Goal: Information Seeking & Learning: Learn about a topic

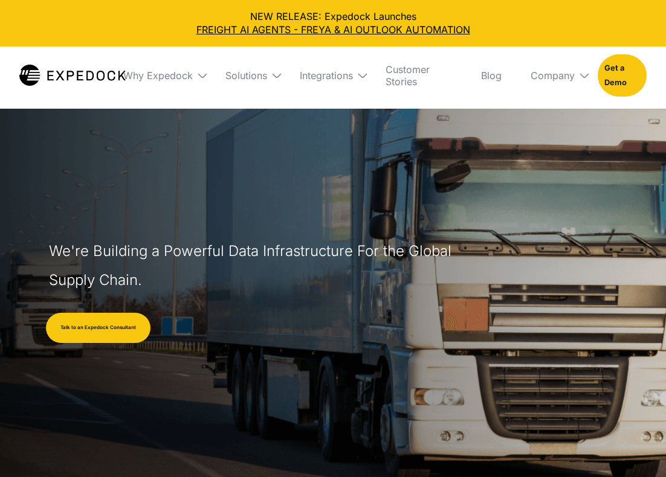
select select
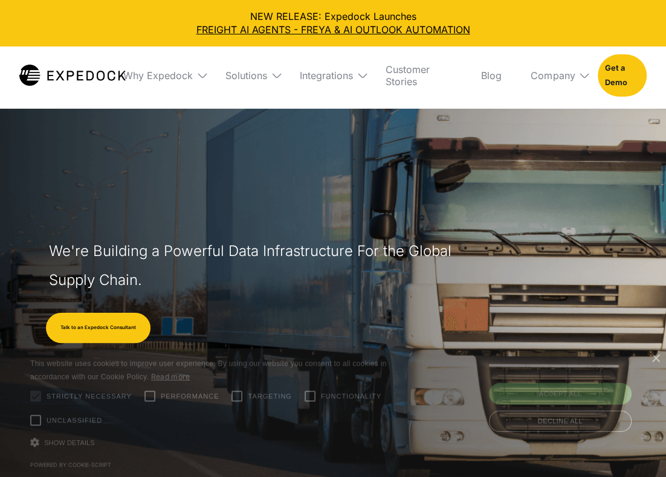
scroll to position [60, 0]
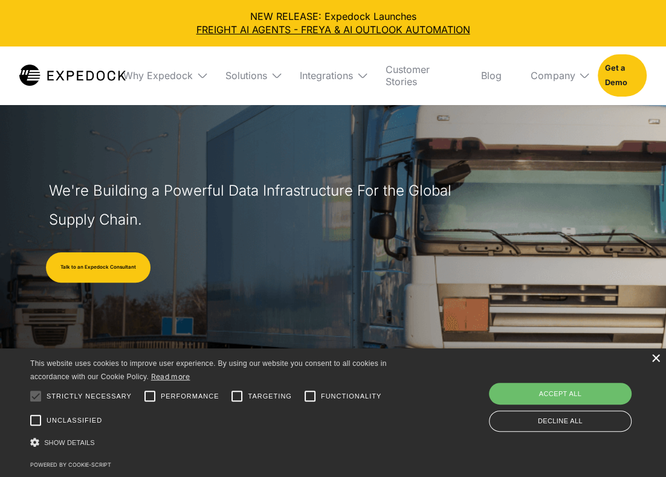
click at [657, 360] on div "×" at bounding box center [655, 359] width 9 height 9
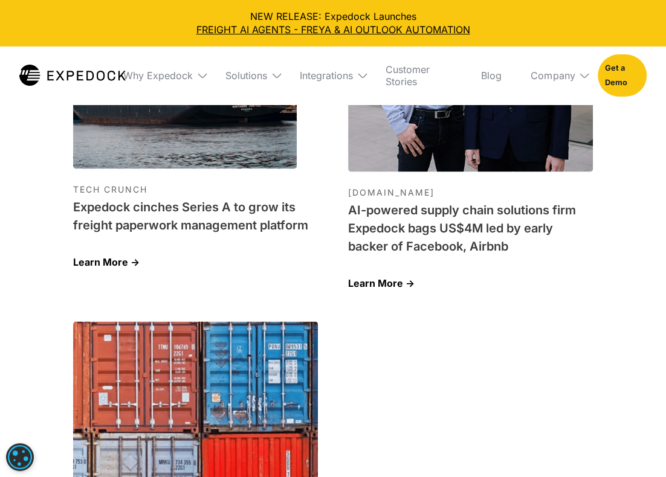
scroll to position [3593, 0]
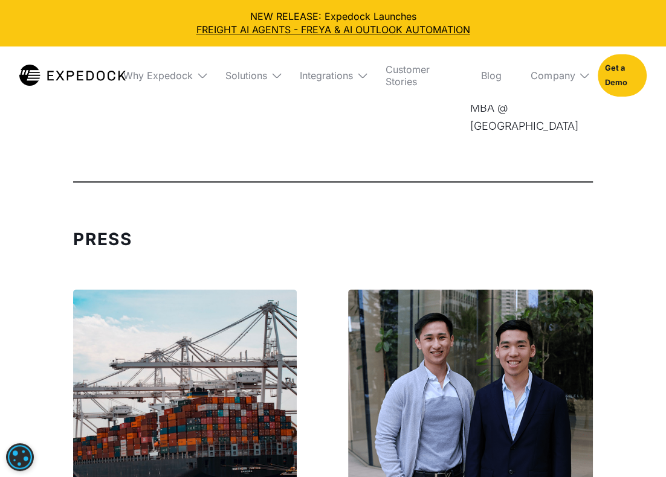
click at [207, 76] on div "Why Expedock WHy Expedock Expedock Document Automation Products vs. Alternative…" at bounding box center [380, 76] width 533 height 58
click at [202, 75] on img at bounding box center [202, 75] width 12 height 12
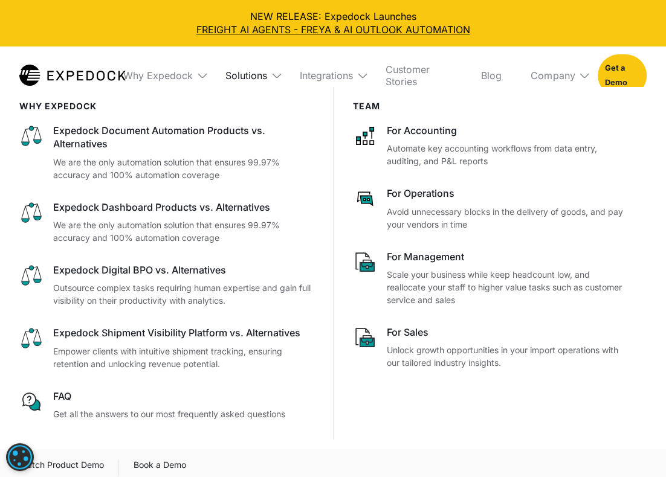
click at [264, 73] on div "Solutions" at bounding box center [246, 75] width 42 height 12
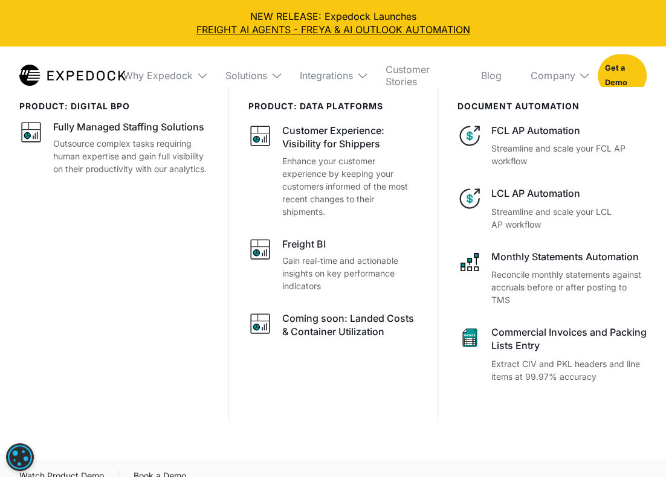
click at [363, 77] on img at bounding box center [363, 75] width 12 height 12
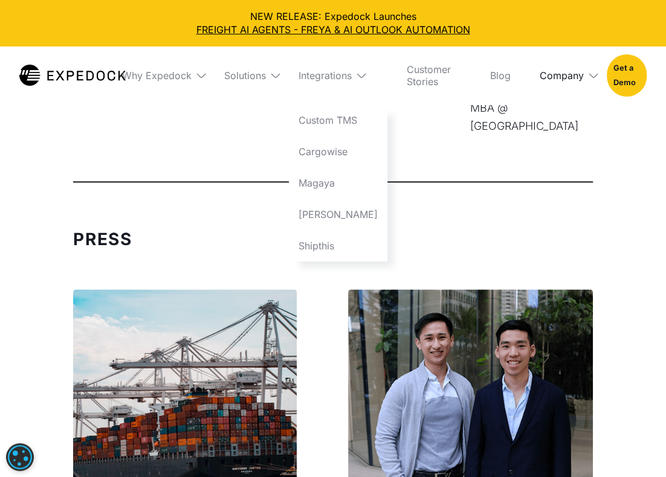
click at [572, 75] on div "Company" at bounding box center [562, 75] width 44 height 12
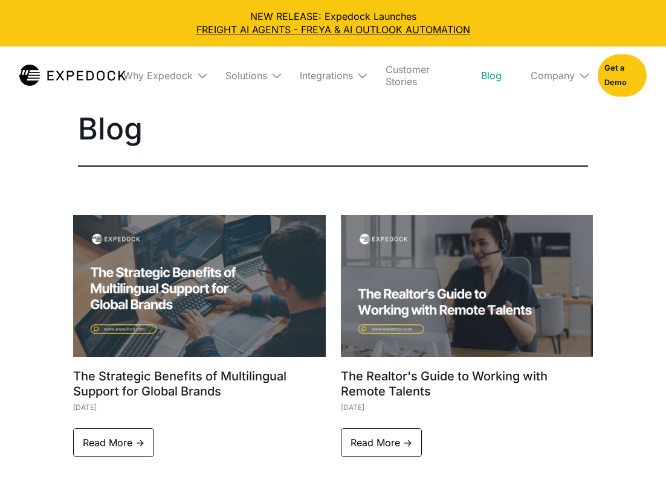
select select
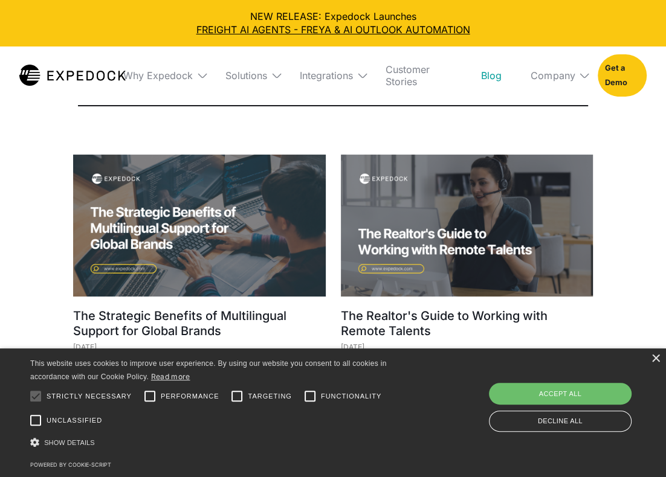
scroll to position [121, 0]
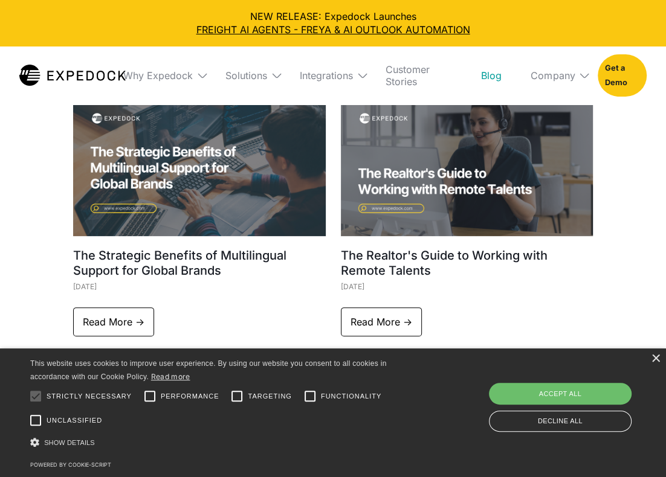
click at [127, 201] on img at bounding box center [199, 165] width 253 height 142
click at [127, 211] on img at bounding box center [199, 165] width 253 height 142
click at [140, 245] on div "The Strategic Benefits of Multilingual Support for Global Brands [DATE]" at bounding box center [199, 194] width 253 height 201
click at [134, 315] on link "Read More ->" at bounding box center [113, 322] width 81 height 29
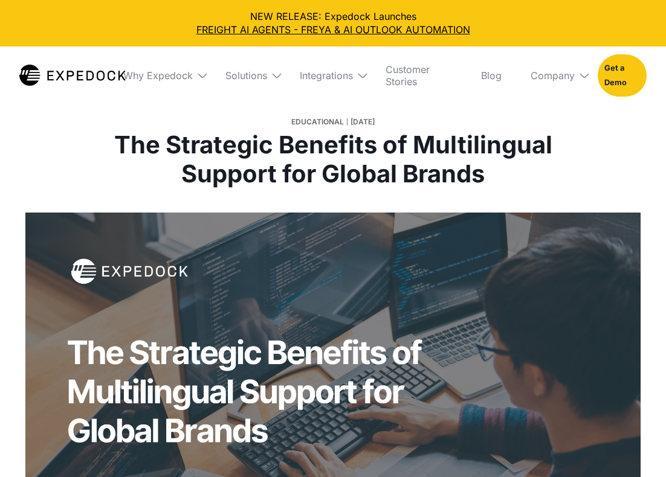
select select
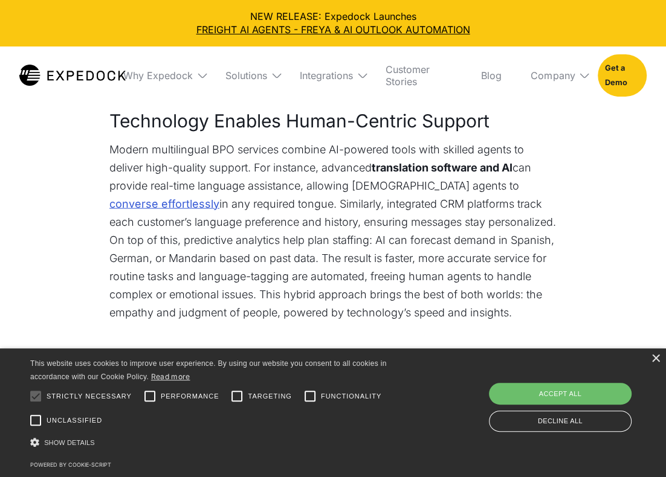
scroll to position [1632, 0]
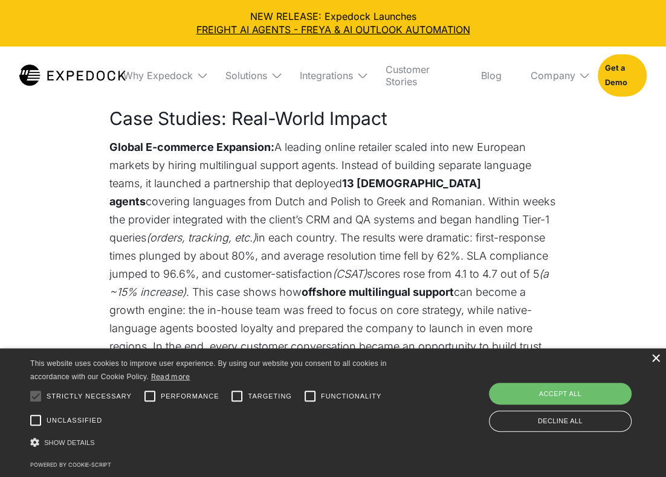
click at [654, 362] on div "×" at bounding box center [655, 359] width 9 height 9
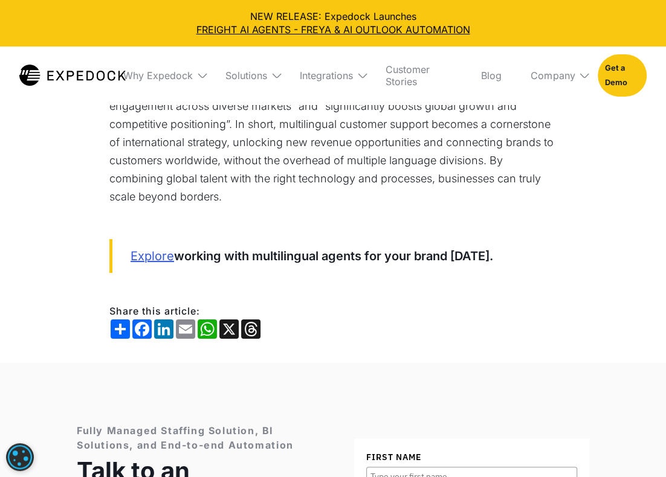
scroll to position [2840, 0]
